Goal: Ask a question

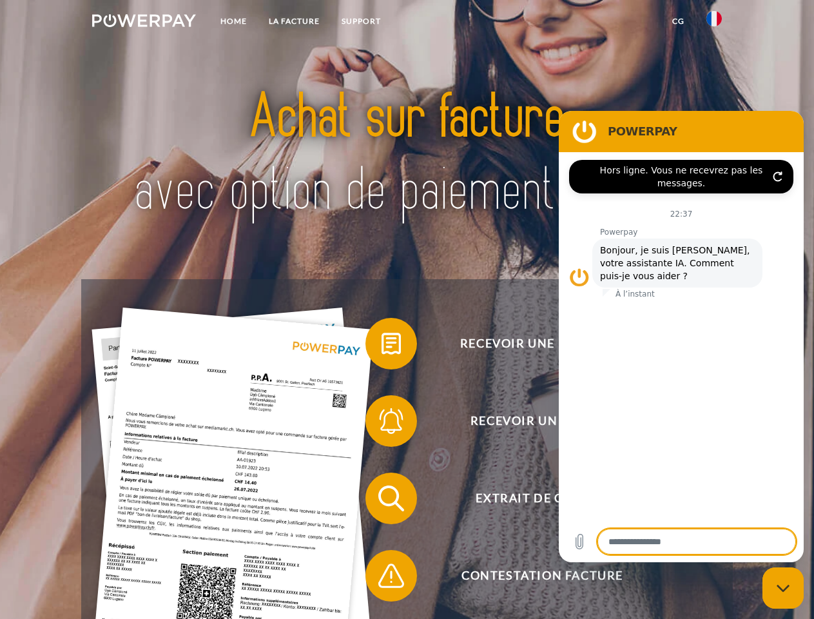
click at [144, 23] on img at bounding box center [144, 20] width 104 height 13
click at [714, 23] on img at bounding box center [714, 18] width 15 height 15
click at [678, 21] on link "CG" at bounding box center [679, 21] width 34 height 23
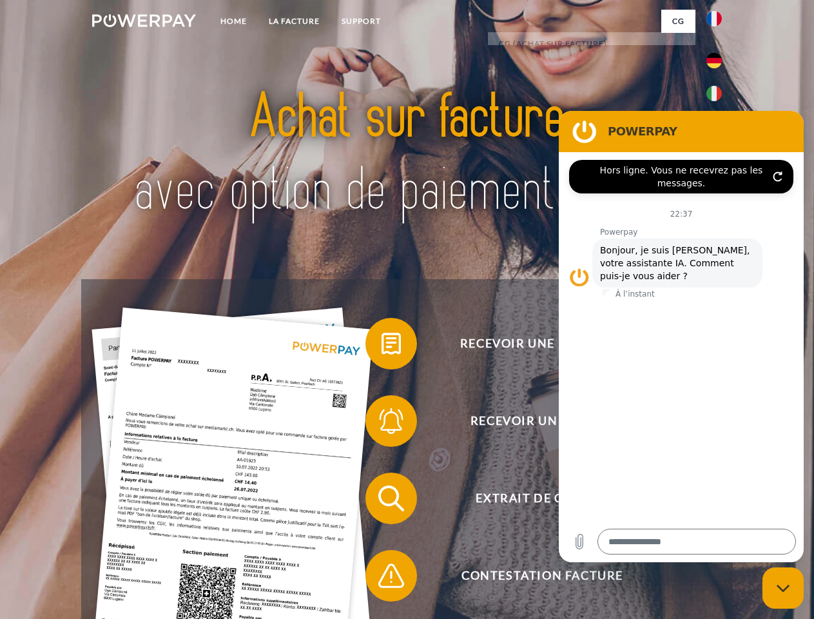
click at [382, 346] on span at bounding box center [372, 343] width 64 height 64
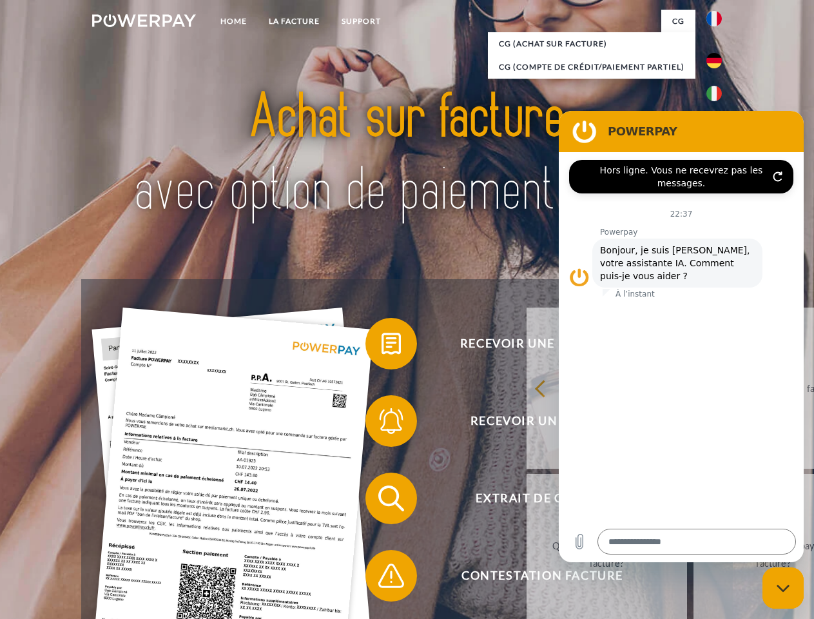
click at [382, 424] on span at bounding box center [372, 421] width 64 height 64
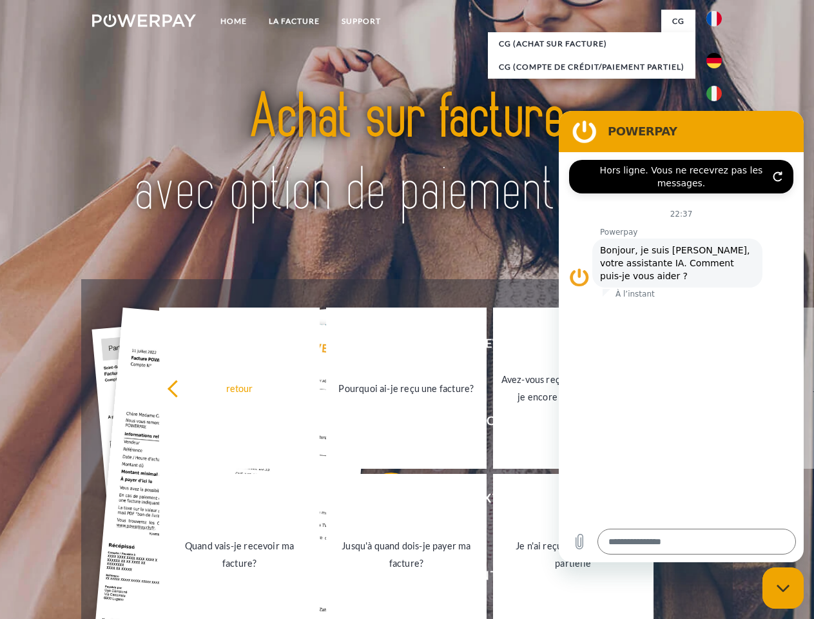
click at [382, 501] on link "Jusqu'à quand dois-je payer ma facture?" at bounding box center [406, 554] width 161 height 161
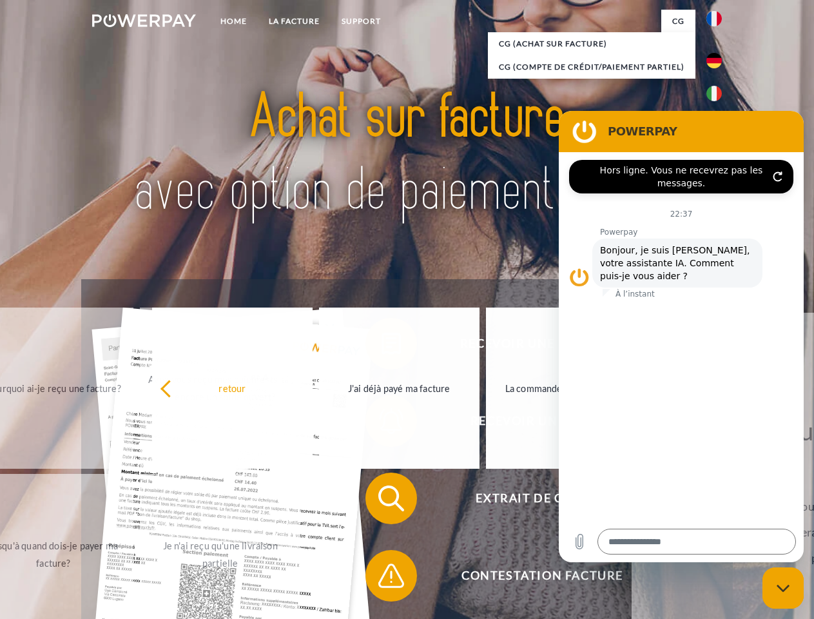
click at [382, 578] on span at bounding box center [372, 576] width 64 height 64
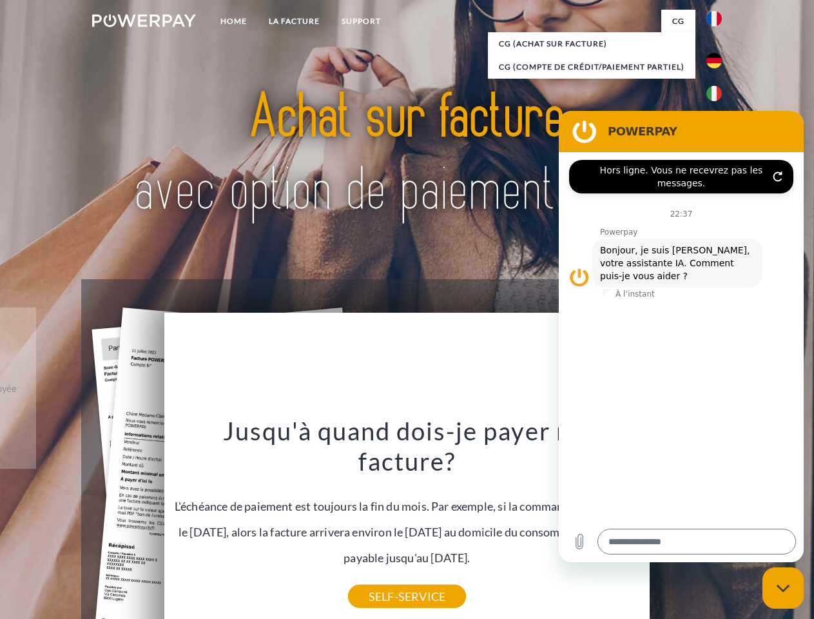
click at [783, 588] on icon "Fermer la fenêtre de messagerie" at bounding box center [784, 588] width 14 height 8
type textarea "*"
